Goal: Task Accomplishment & Management: Use online tool/utility

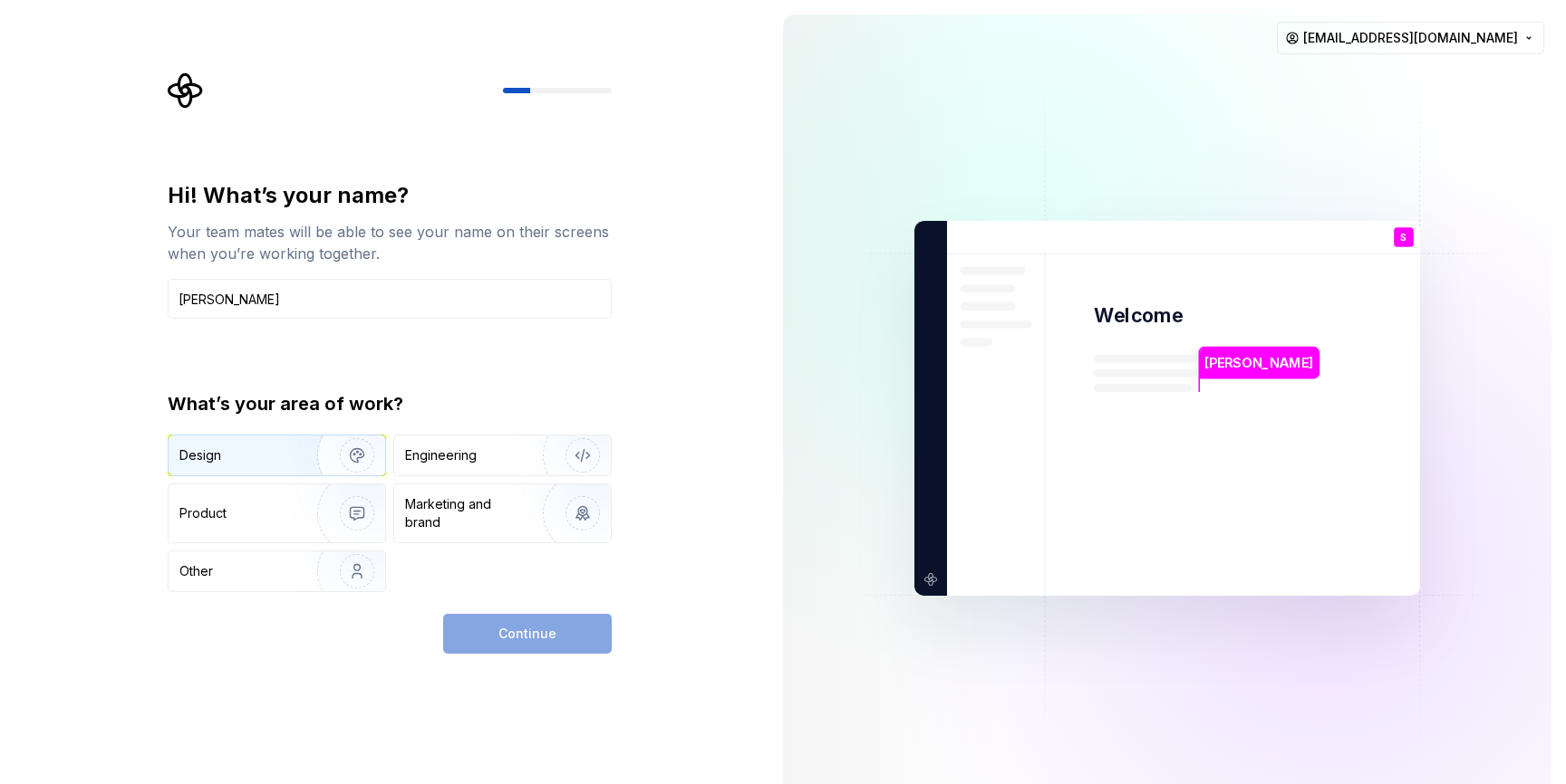
type input "[PERSON_NAME]"
click at [317, 445] on img "button" at bounding box center [345, 455] width 116 height 121
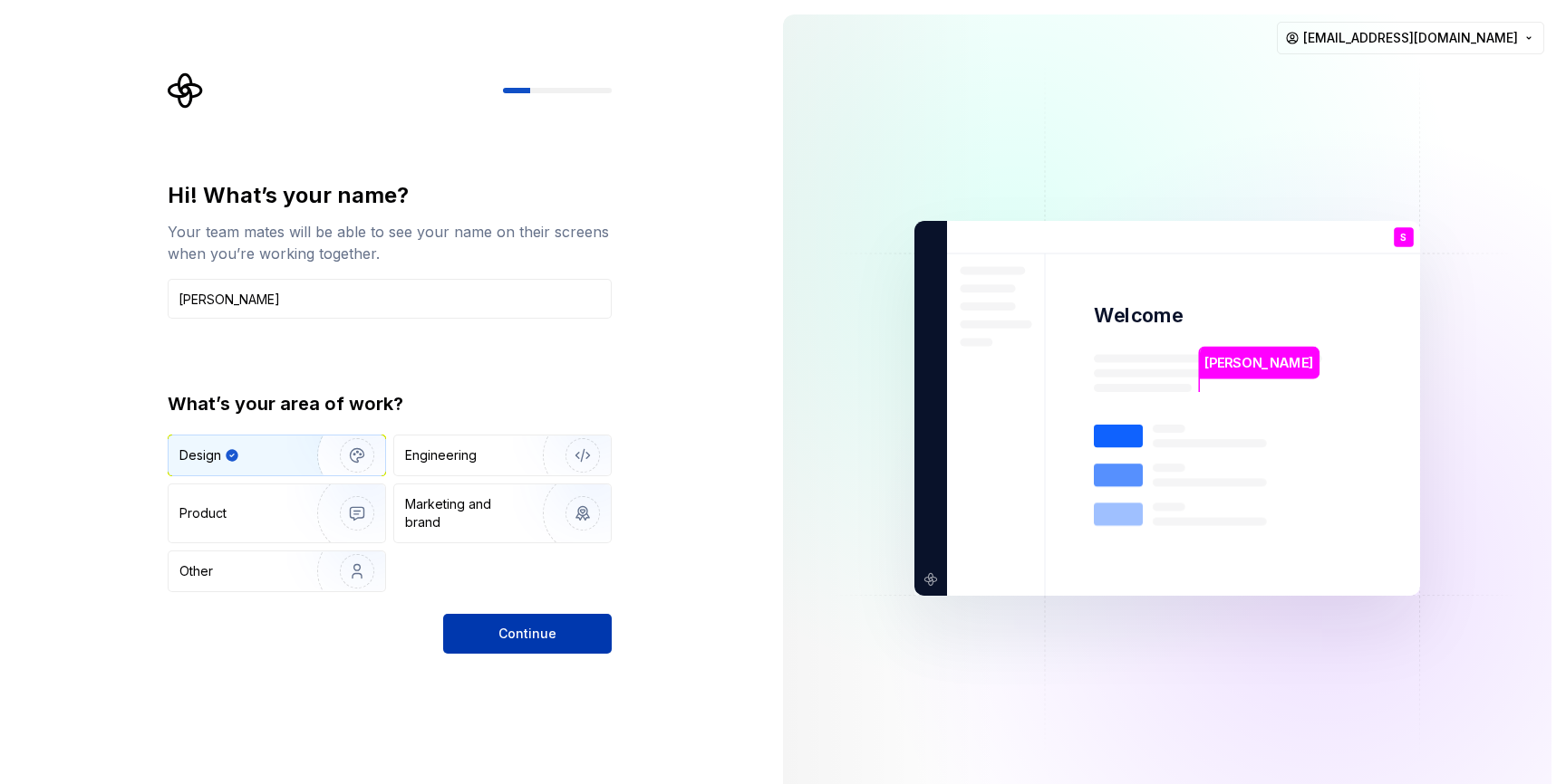
click at [558, 645] on button "Continue" at bounding box center [528, 634] width 169 height 40
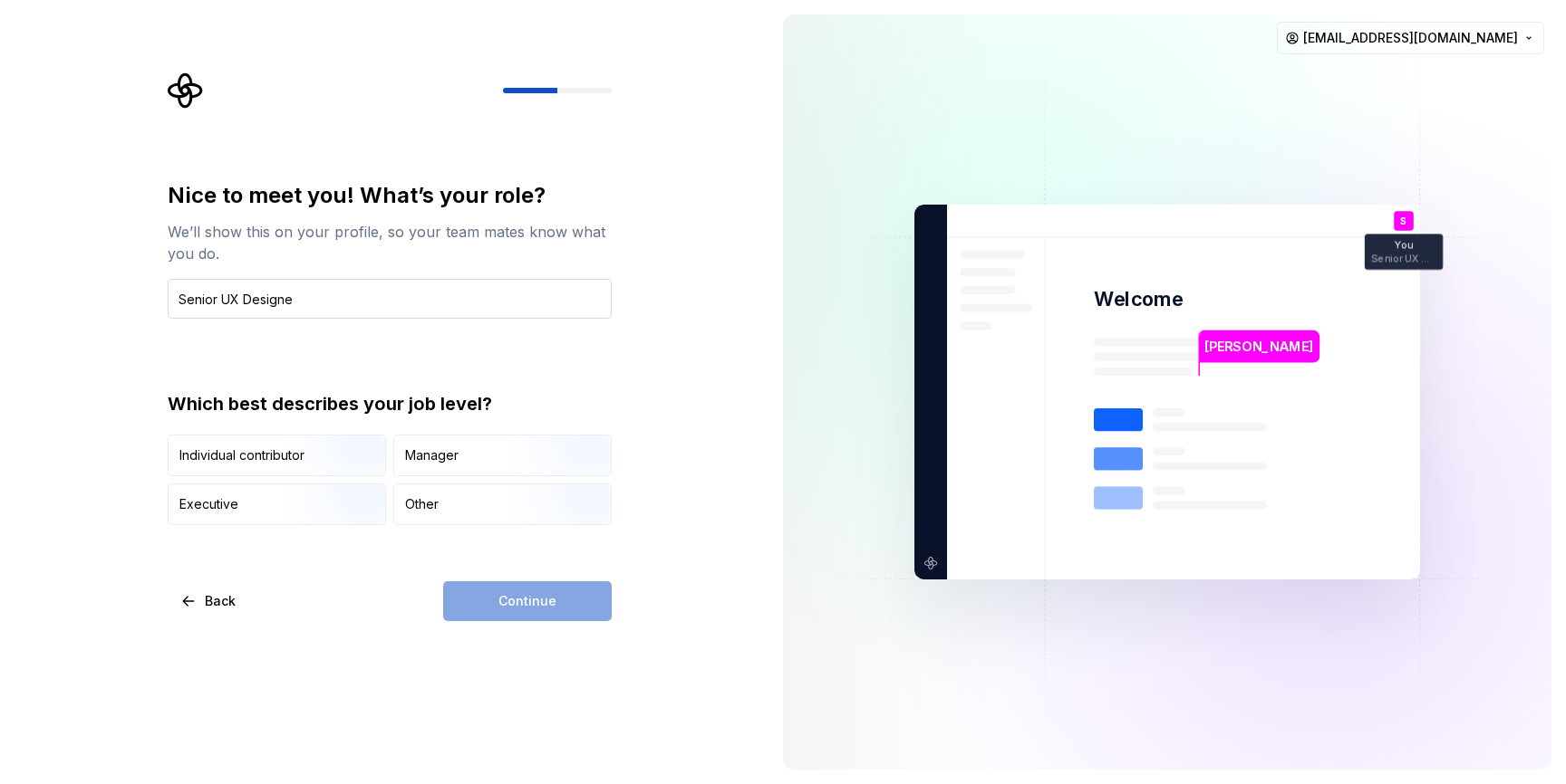
type input "Senior UX Designer"
click at [365, 463] on img "button" at bounding box center [341, 478] width 116 height 121
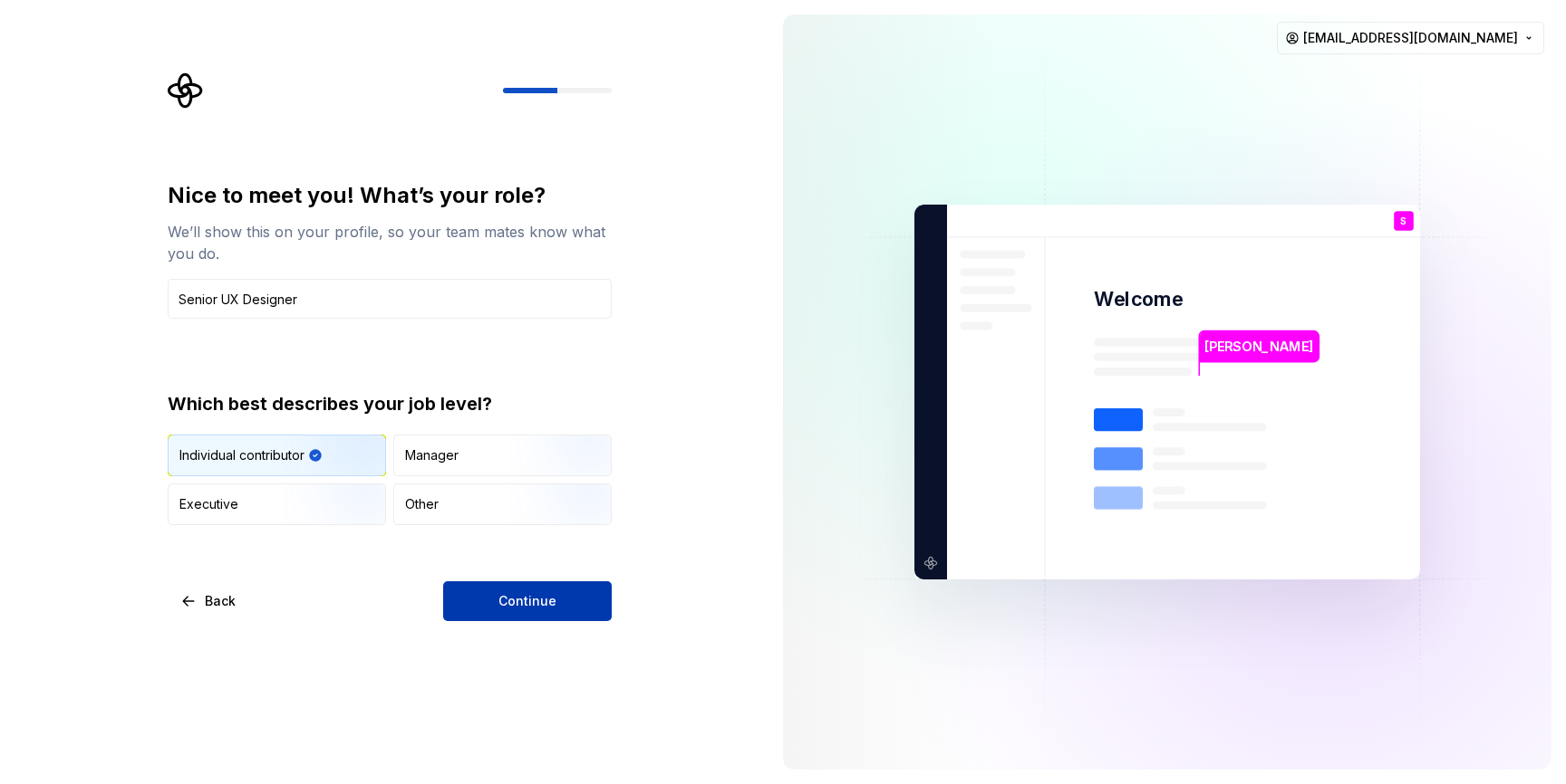
click at [531, 598] on span "Continue" at bounding box center [527, 601] width 58 height 19
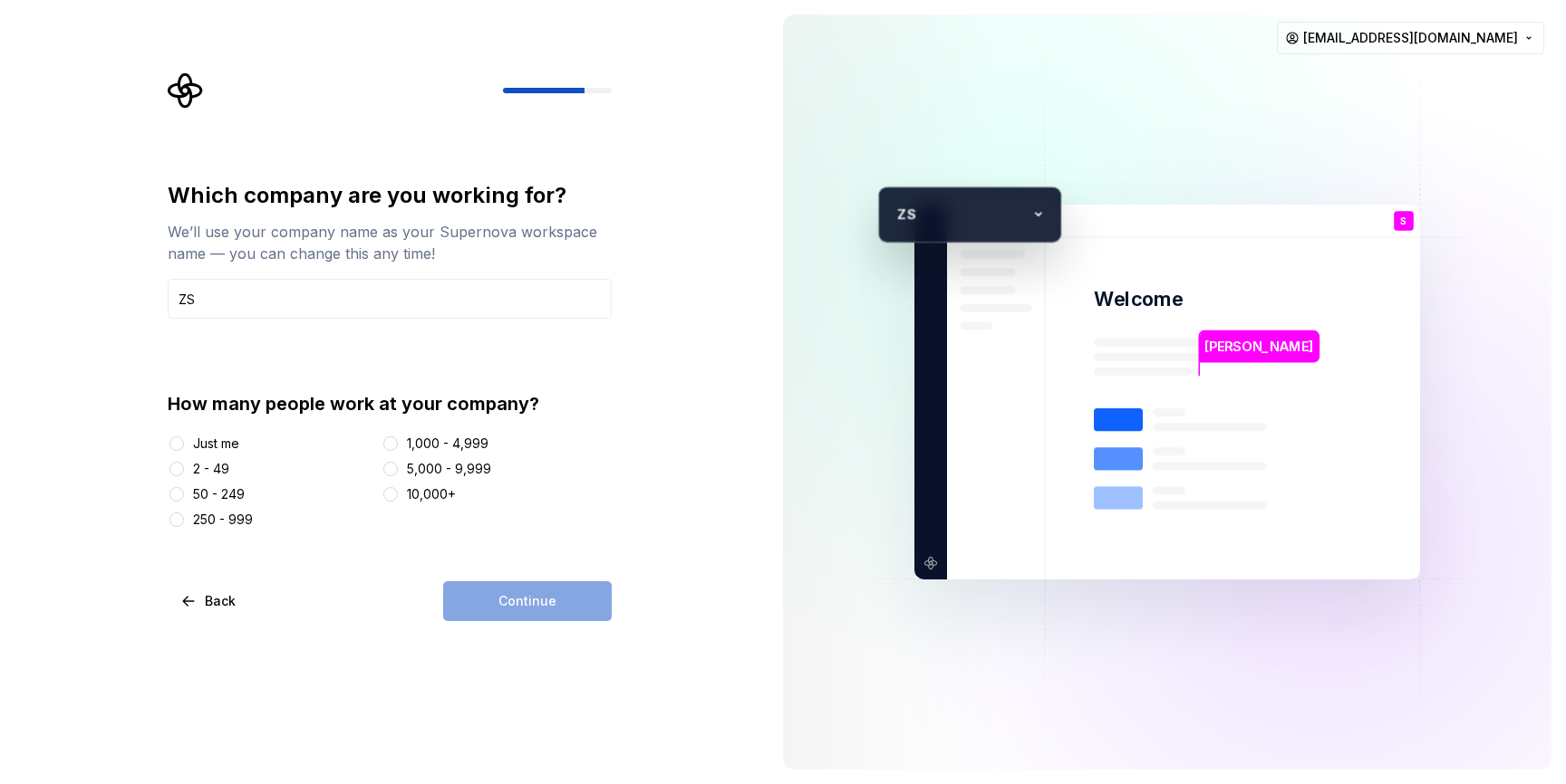
type input "ZS"
click at [386, 441] on button "1,000 - 4,999" at bounding box center [390, 443] width 15 height 15
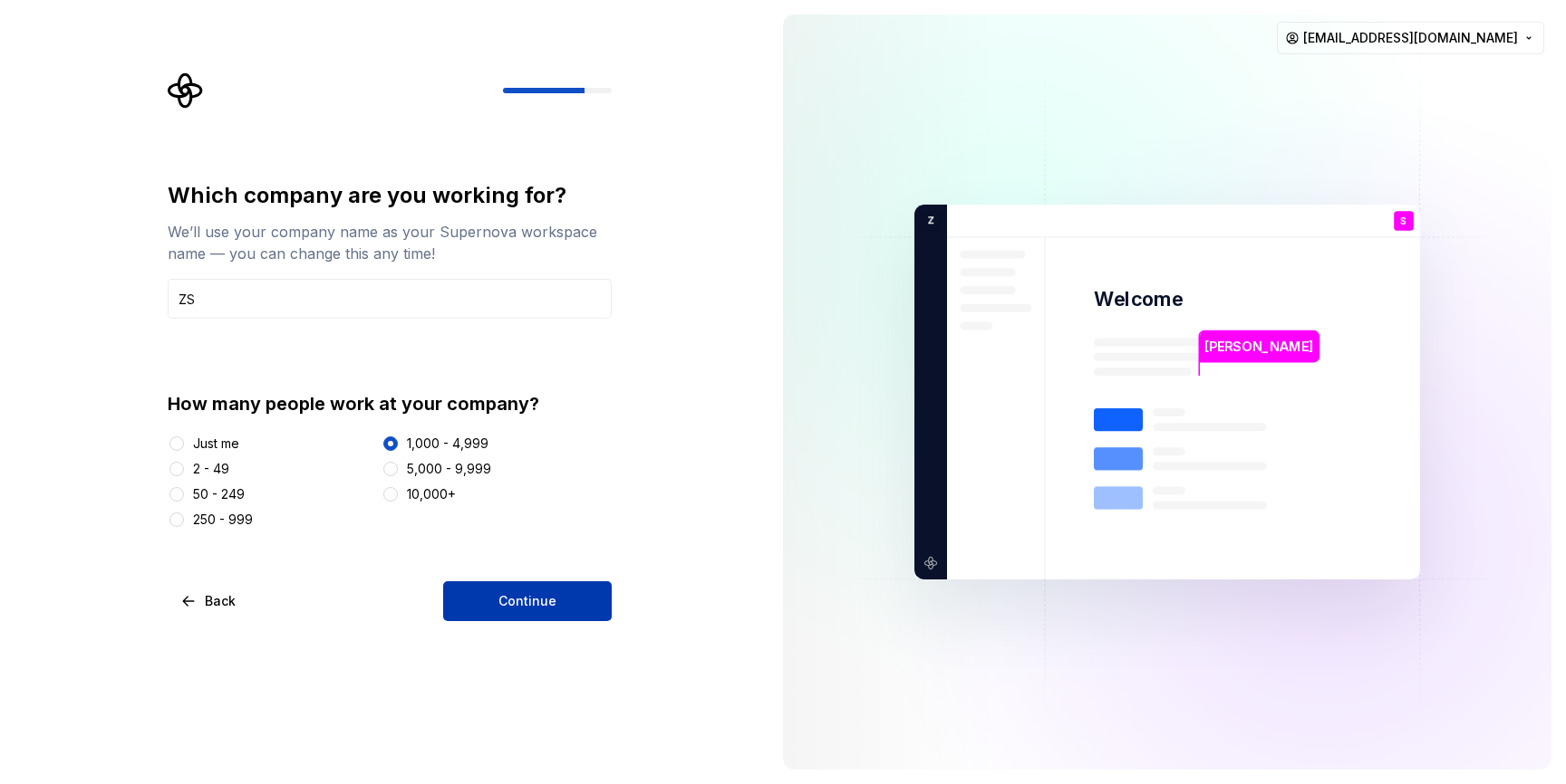
click at [505, 600] on span "Continue" at bounding box center [527, 601] width 58 height 19
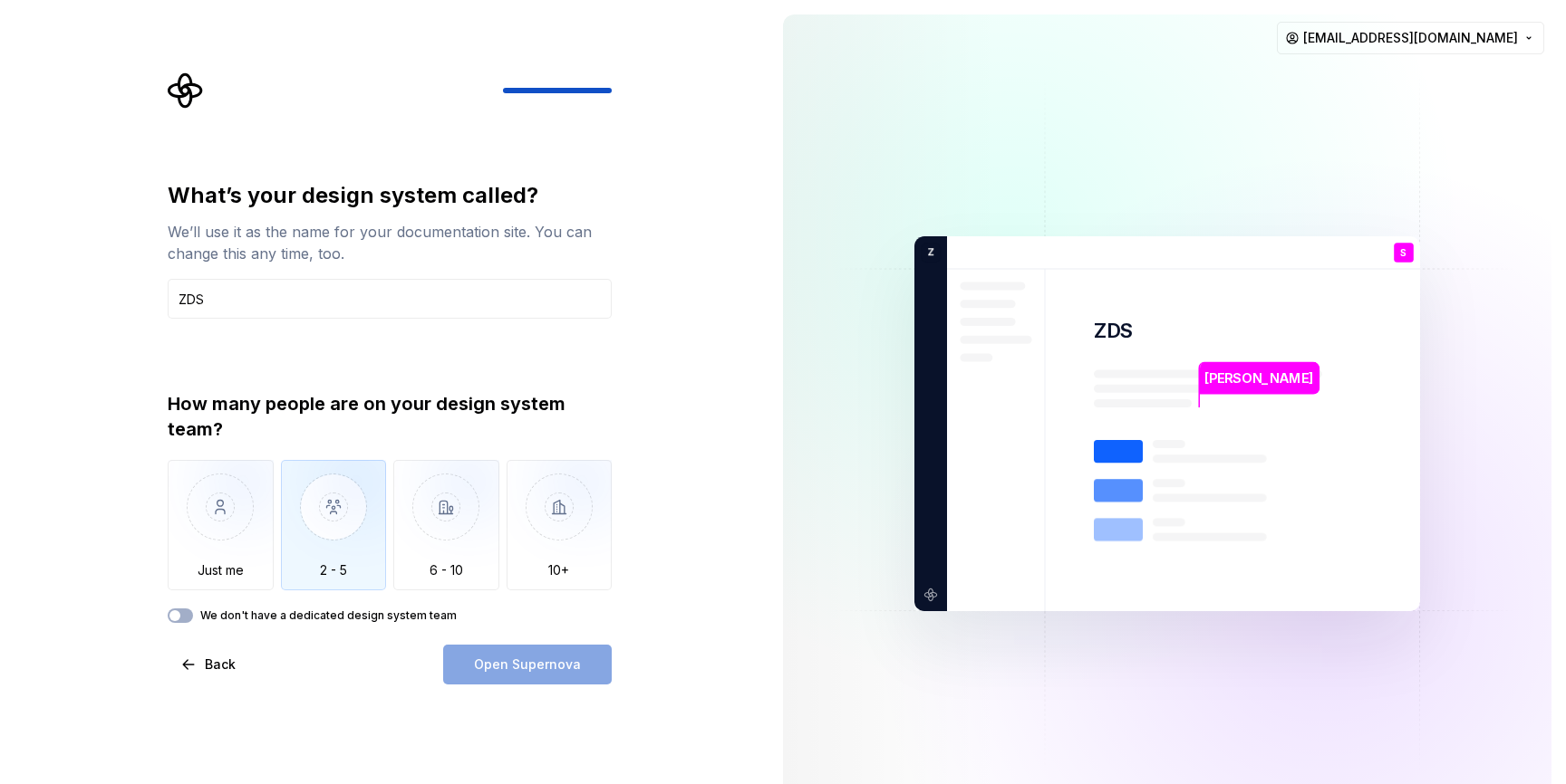
type input "ZDS"
click at [367, 495] on img "button" at bounding box center [334, 520] width 106 height 121
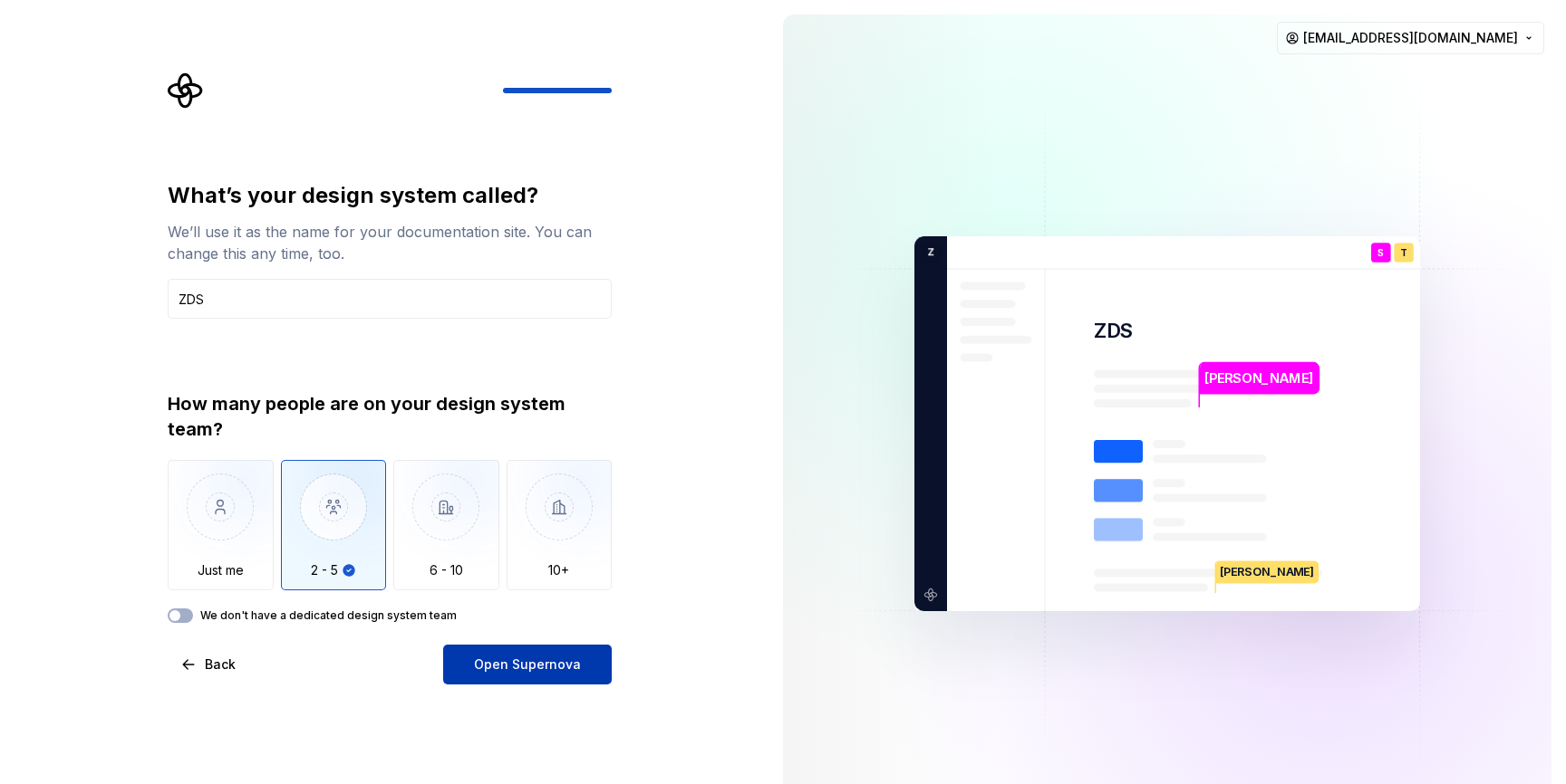
click at [514, 663] on span "Open Supernova" at bounding box center [527, 665] width 106 height 19
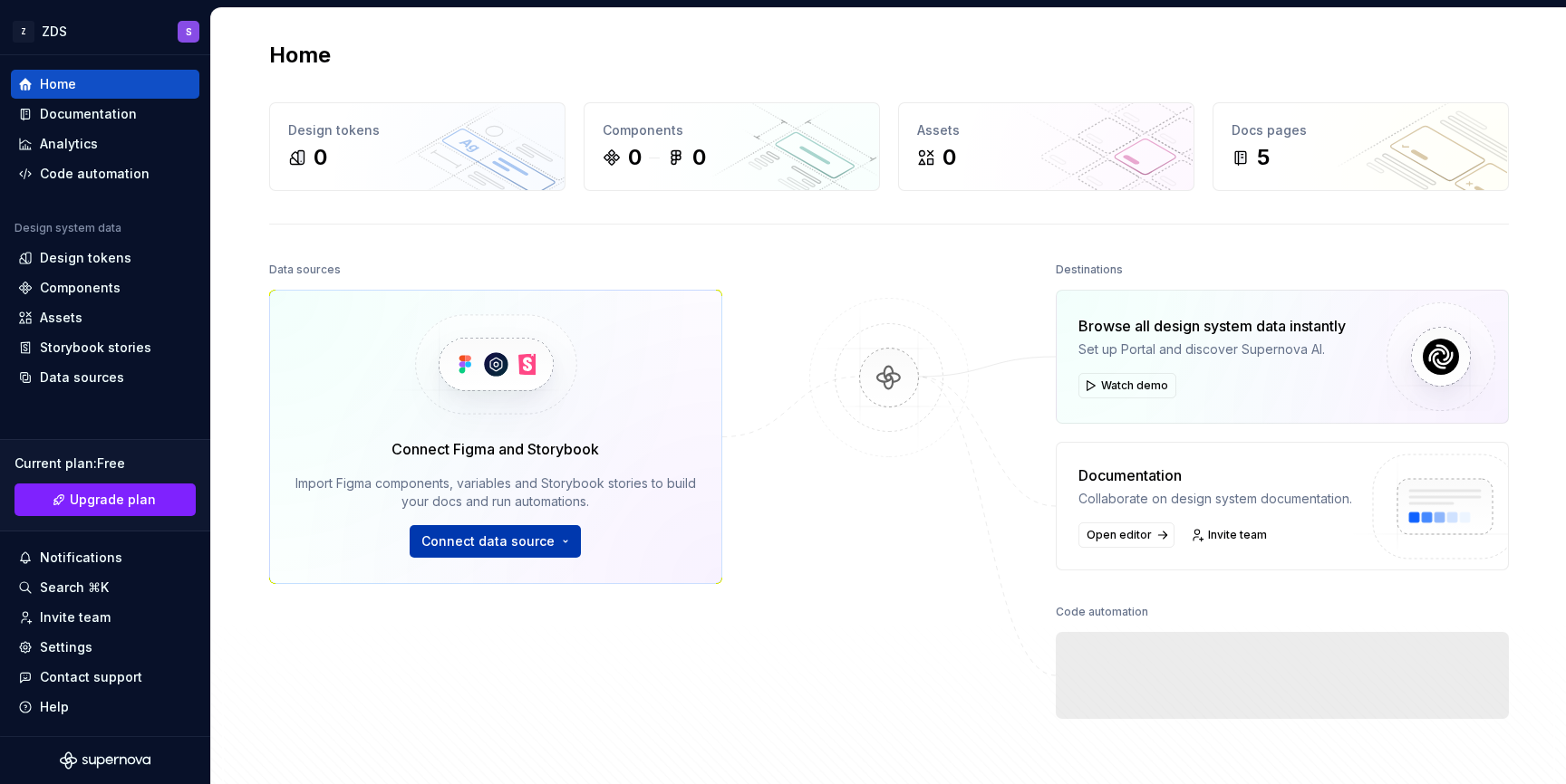
click at [492, 543] on span "Connect data source" at bounding box center [487, 542] width 133 height 19
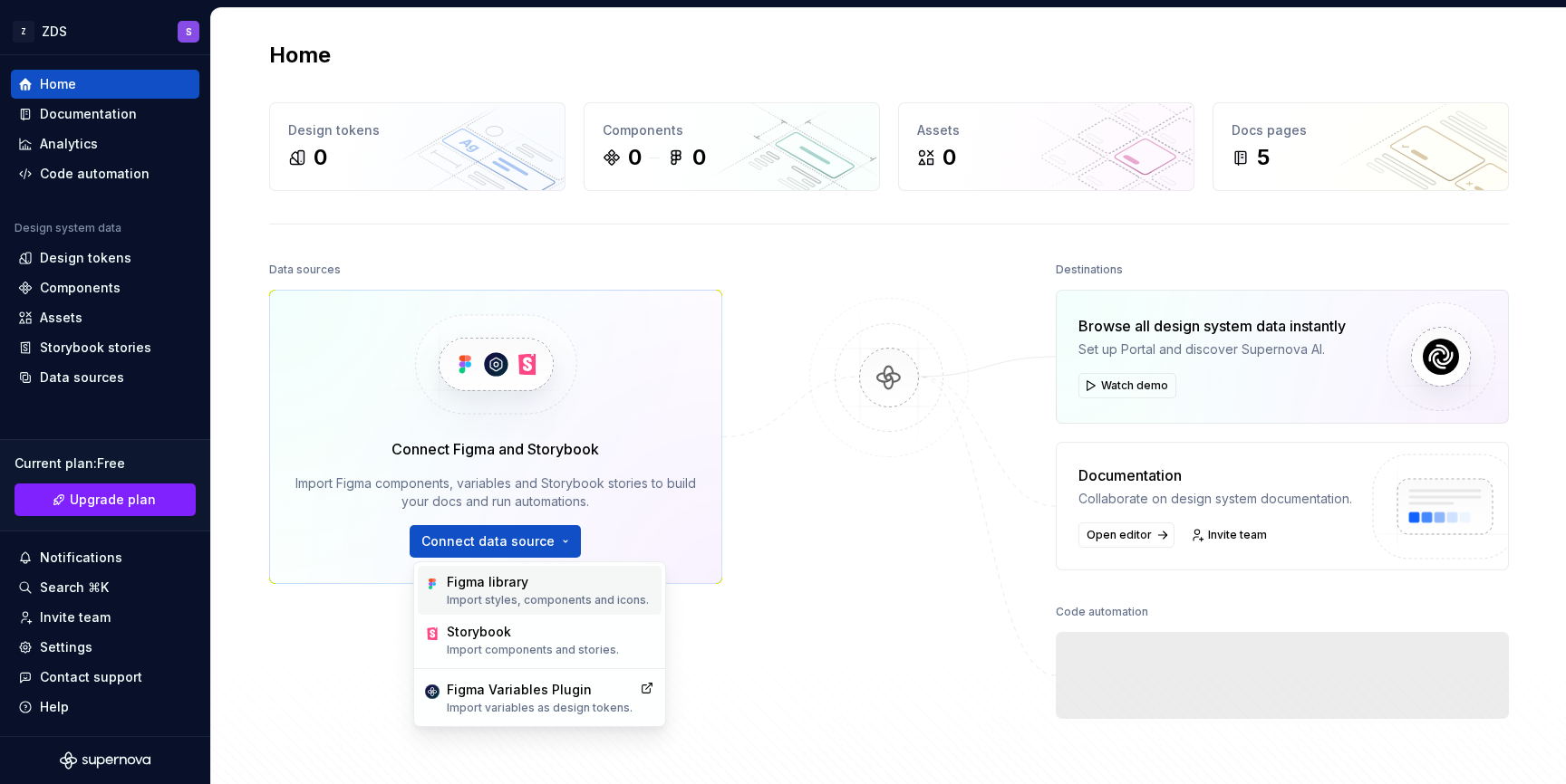
click at [492, 585] on div "Figma library" at bounding box center [547, 582] width 202 height 19
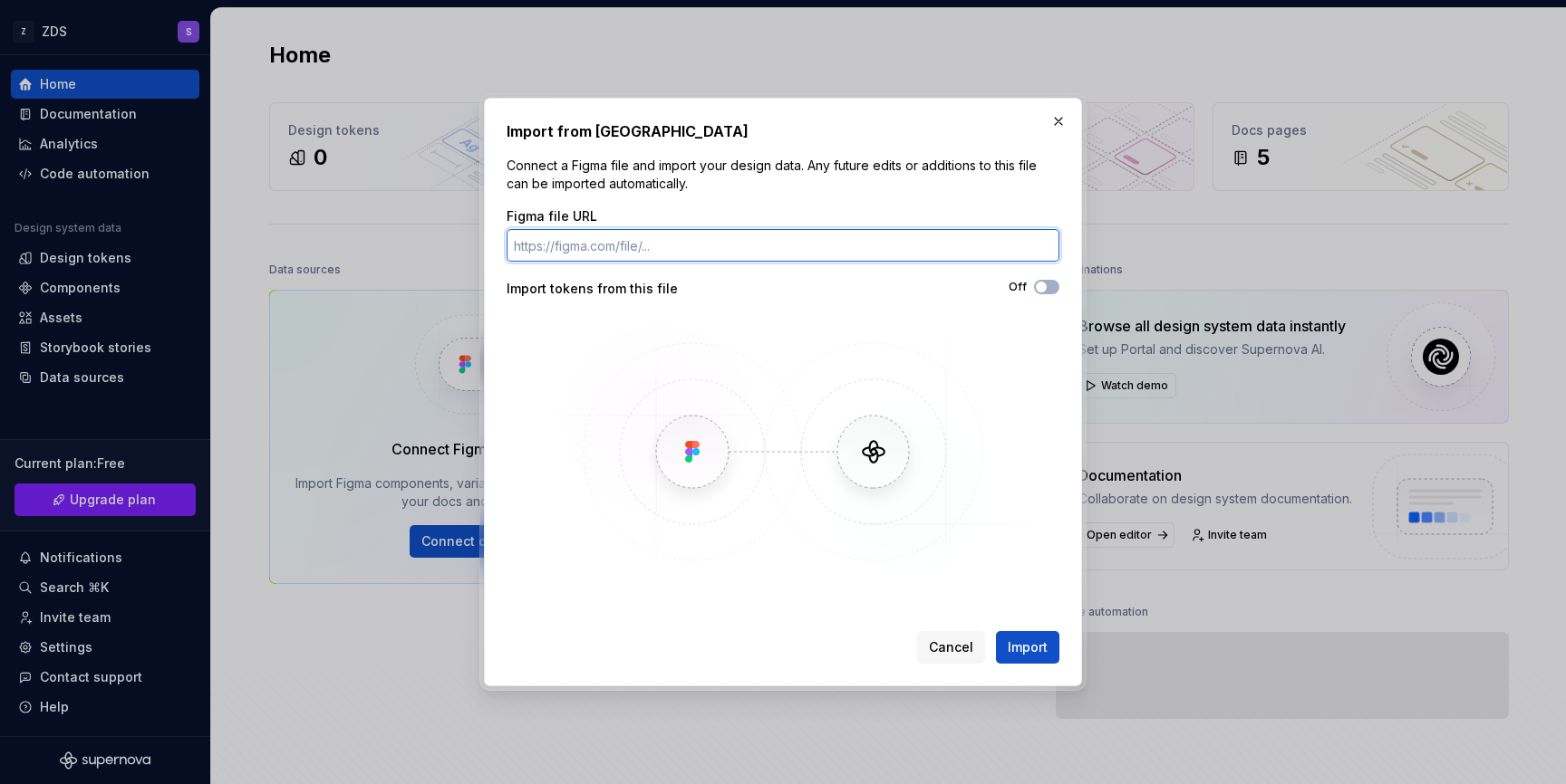
paste input "[URL][DOMAIN_NAME]"
type input "[URL][DOMAIN_NAME]"
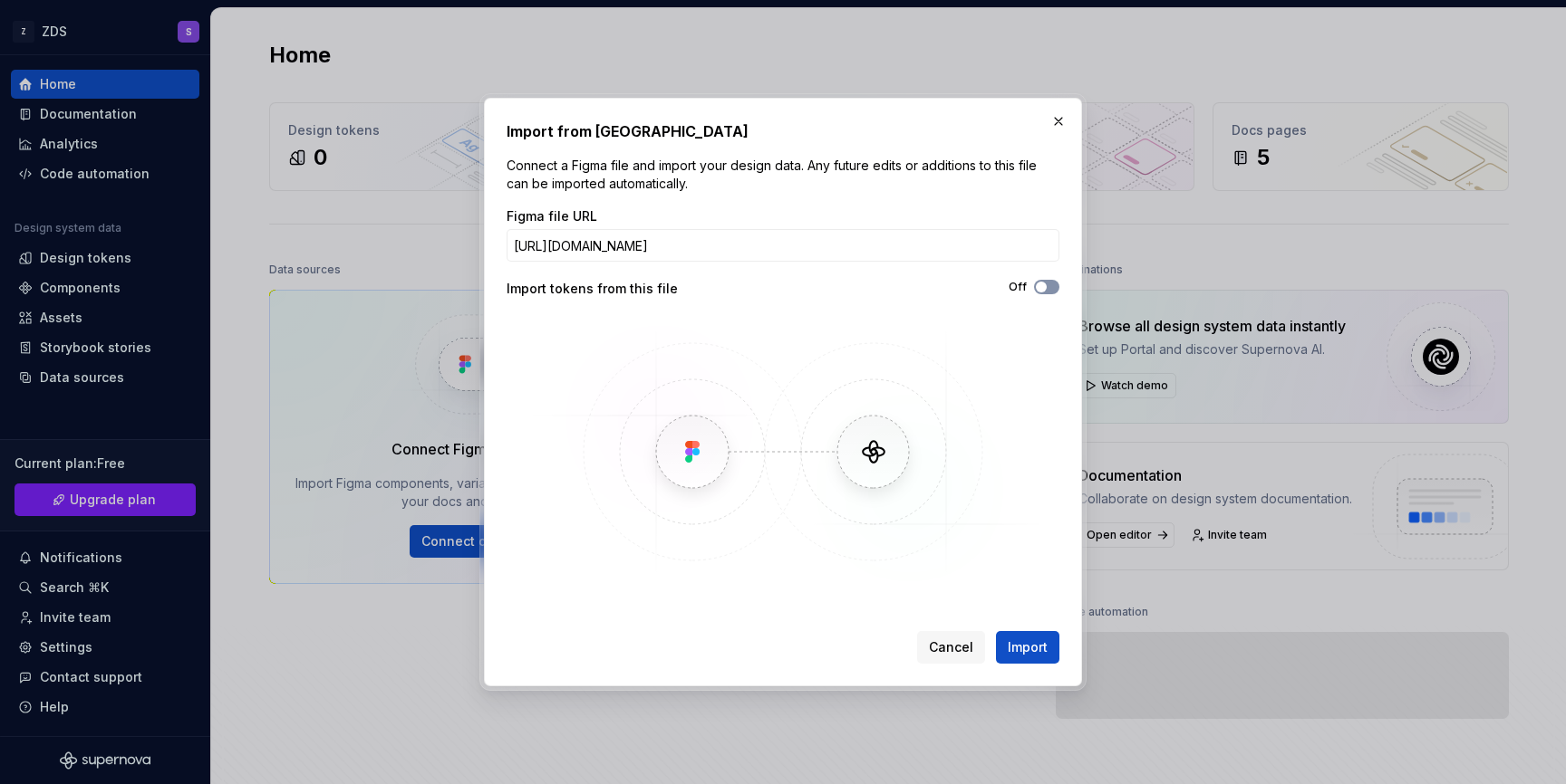
click at [1047, 291] on icon "button" at bounding box center [1041, 287] width 15 height 11
click at [1020, 648] on span "Import" at bounding box center [1028, 647] width 40 height 19
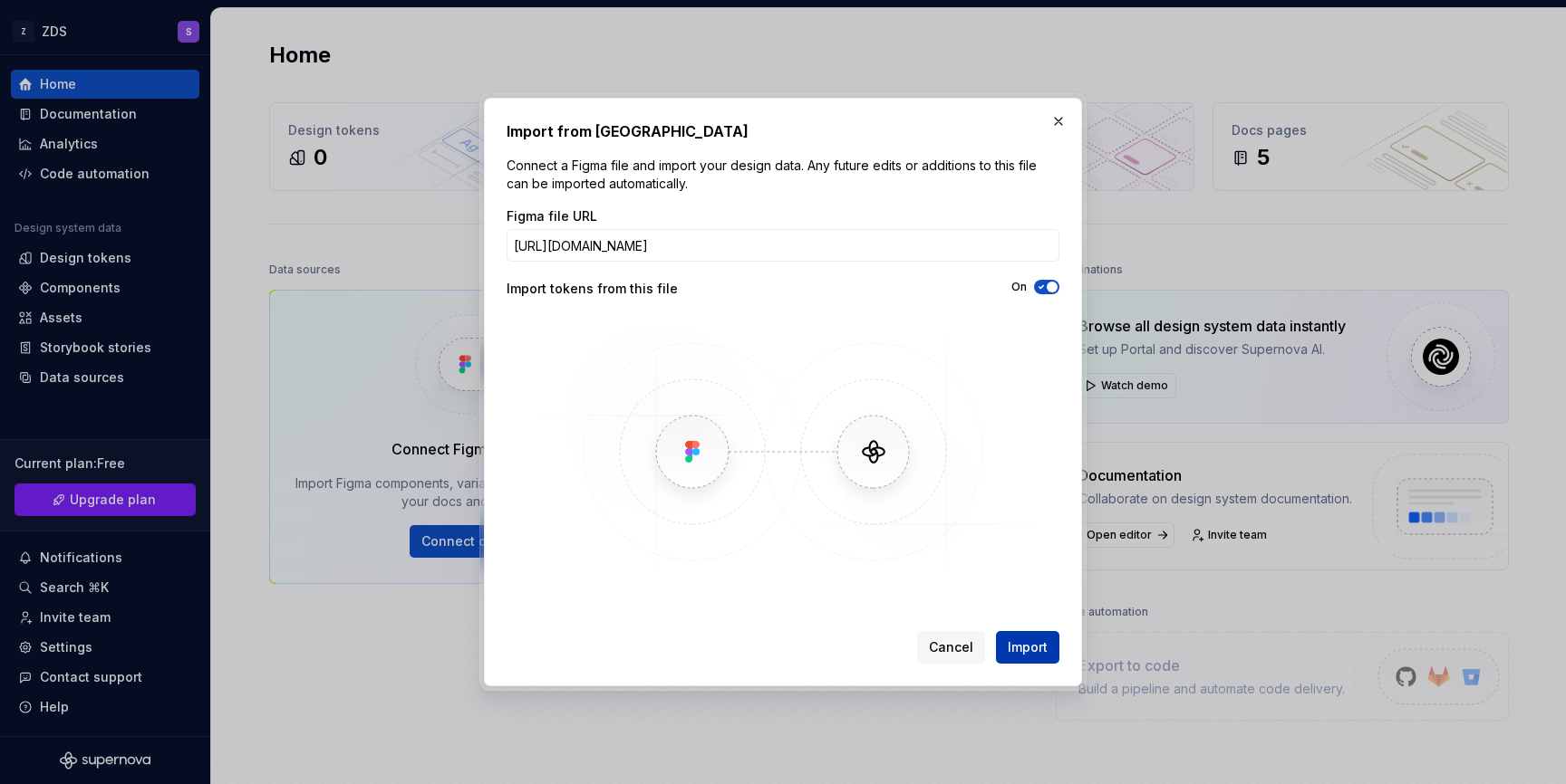
click at [1020, 648] on span "Import" at bounding box center [1028, 647] width 40 height 19
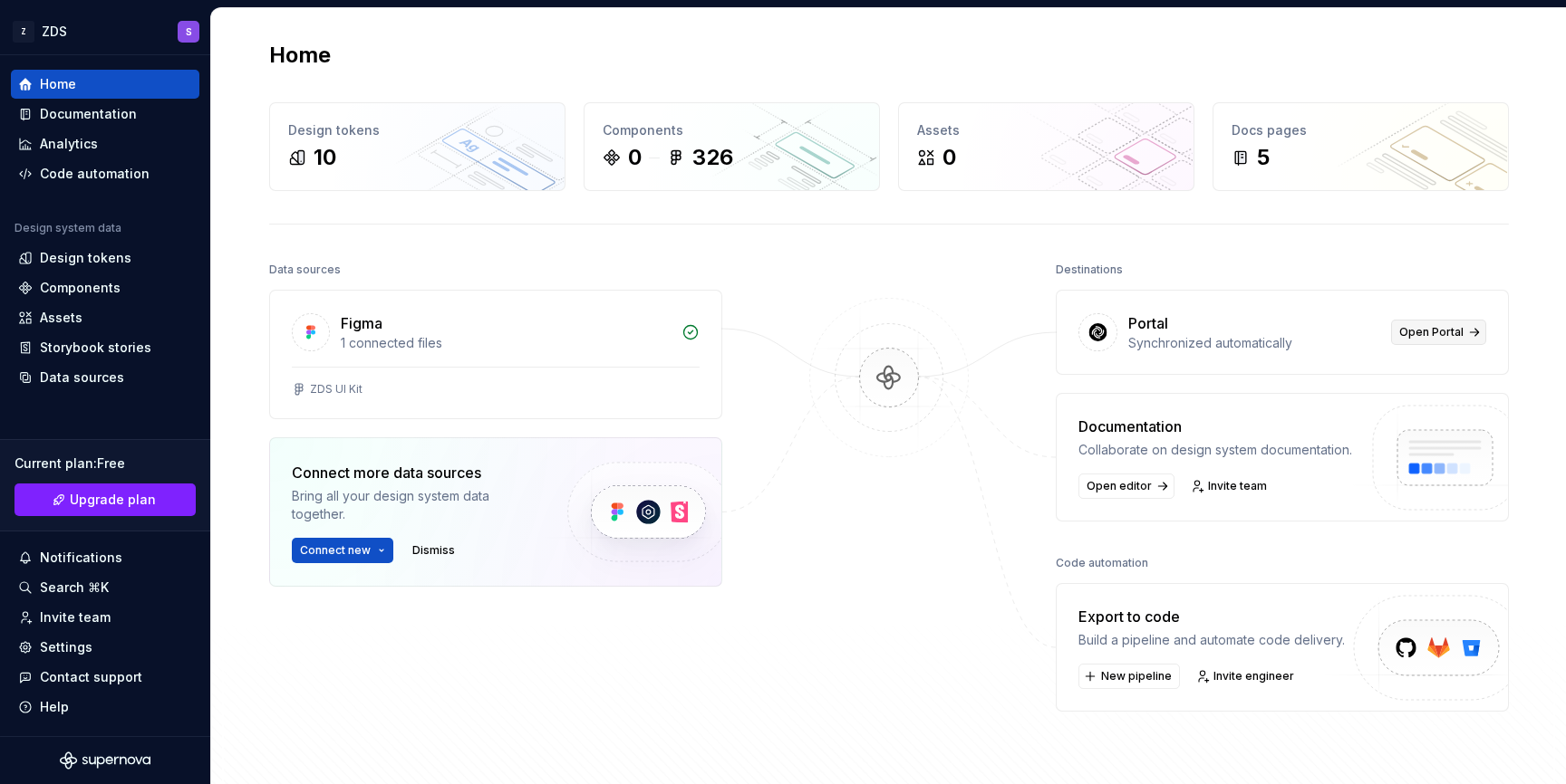
click at [1447, 339] on span "Open Portal" at bounding box center [1431, 332] width 64 height 15
click at [99, 118] on div "Documentation" at bounding box center [88, 114] width 97 height 19
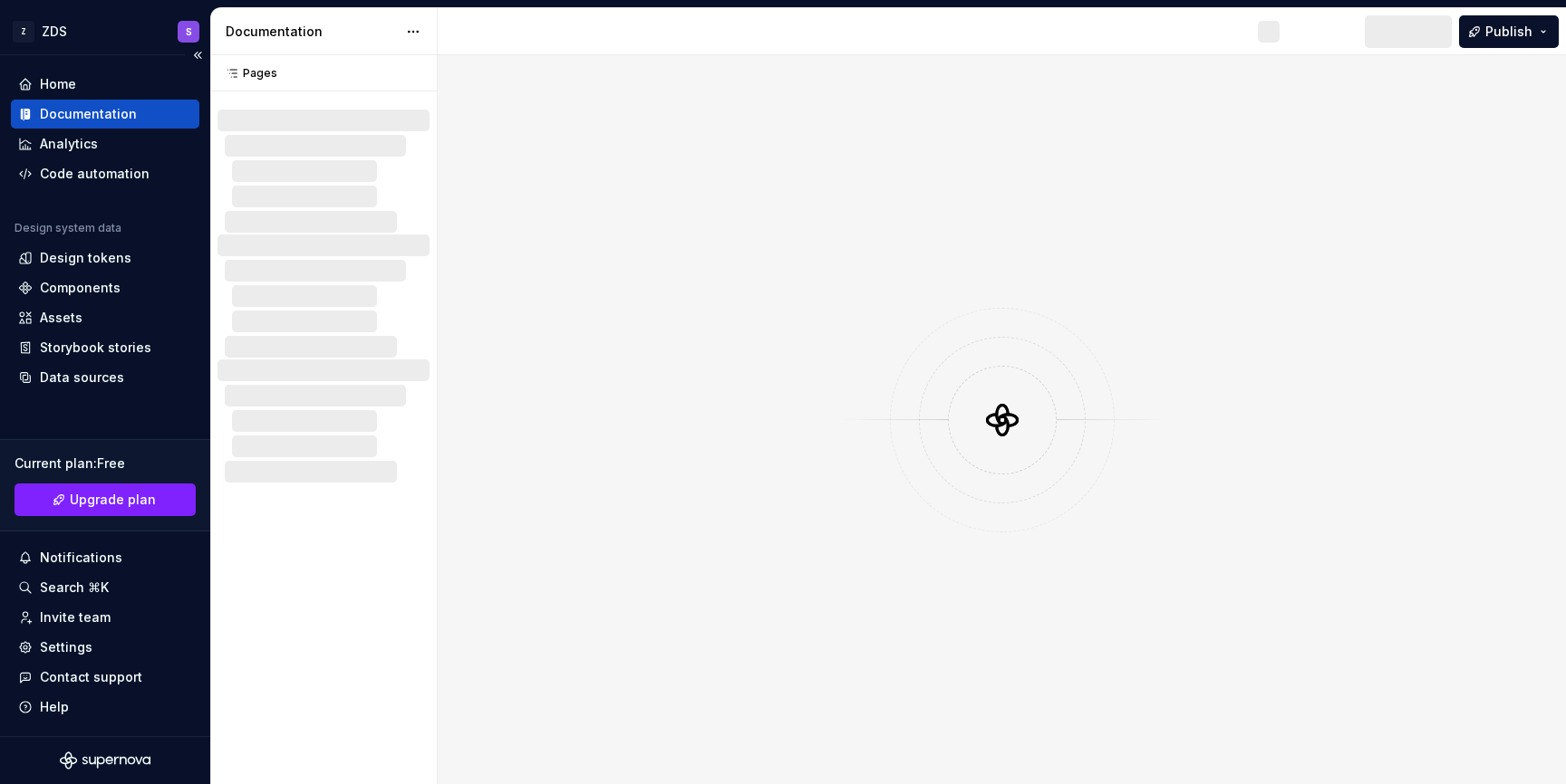
click at [99, 118] on div "Documentation" at bounding box center [88, 114] width 97 height 19
